Goal: Communication & Community: Answer question/provide support

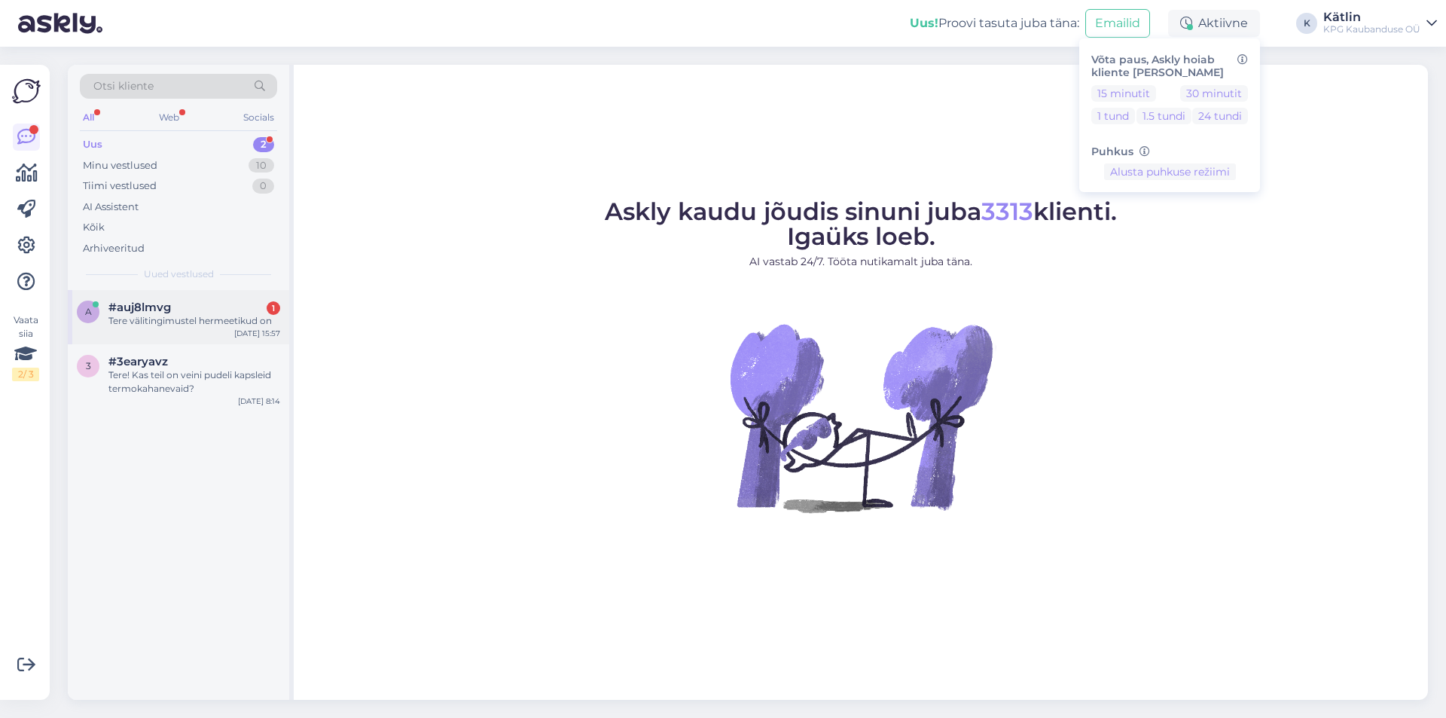
click at [201, 330] on div "a #auj8lmvg 1 Tere välitingimustel hermeetikud on [DATE] 15:57" at bounding box center [178, 317] width 221 height 54
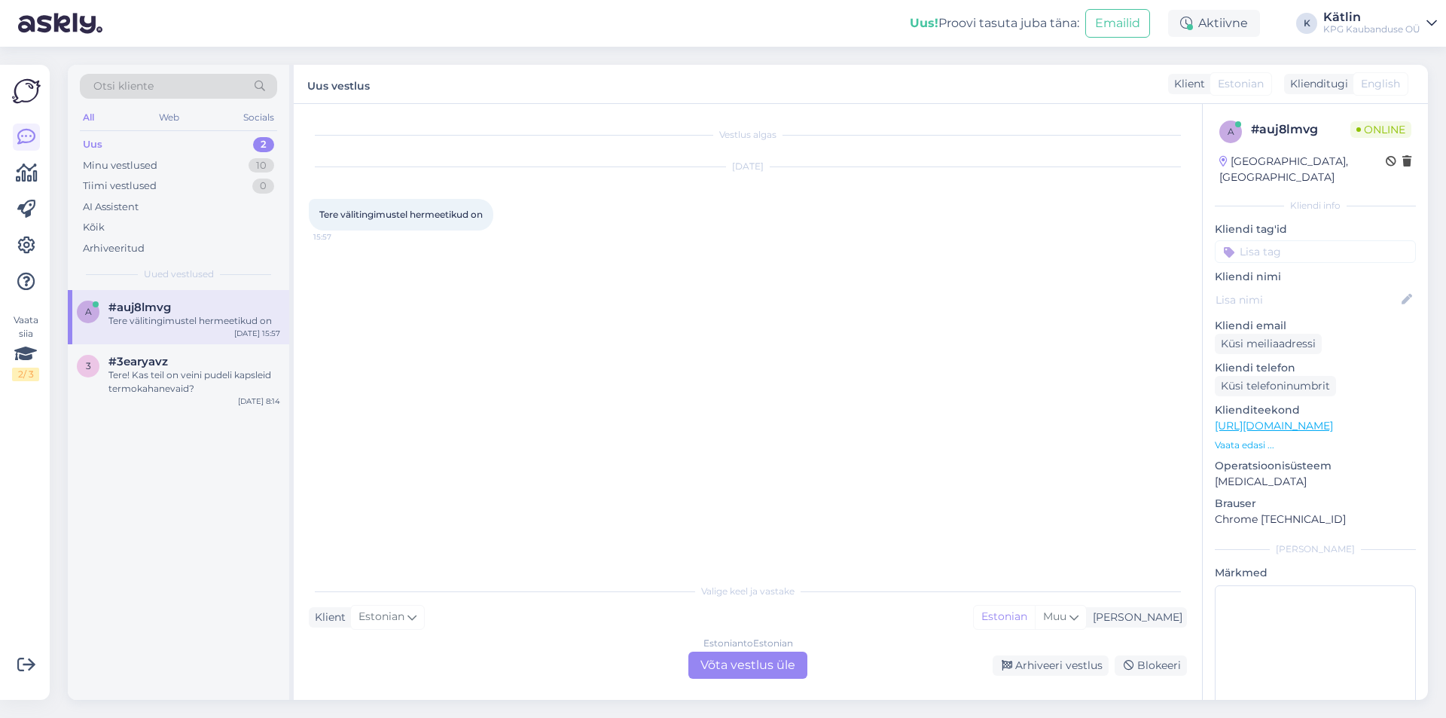
click at [716, 662] on div "Estonian to Estonian Võta vestlus üle" at bounding box center [747, 665] width 119 height 27
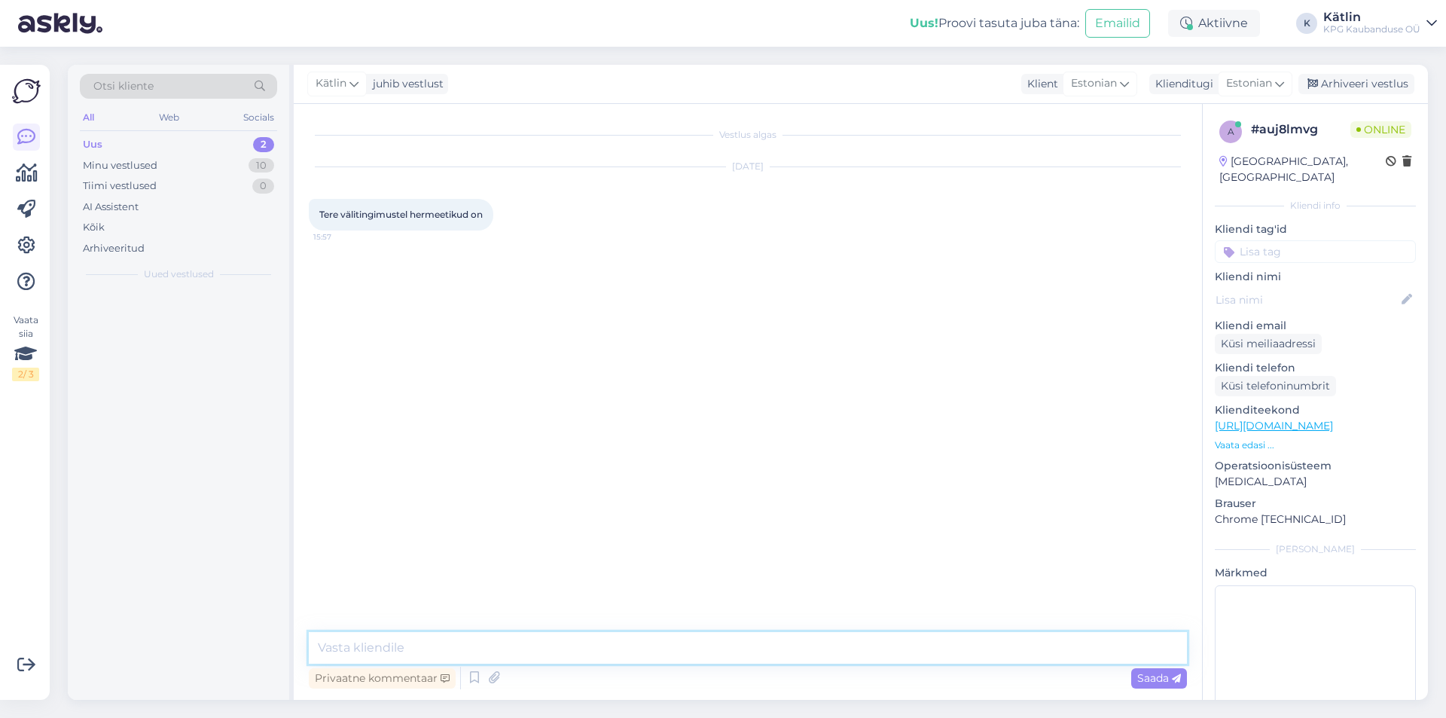
click at [713, 660] on textarea at bounding box center [748, 648] width 878 height 32
type textarea "Tere! Jah, kauplustes koha peal on hermeetikud müügil."
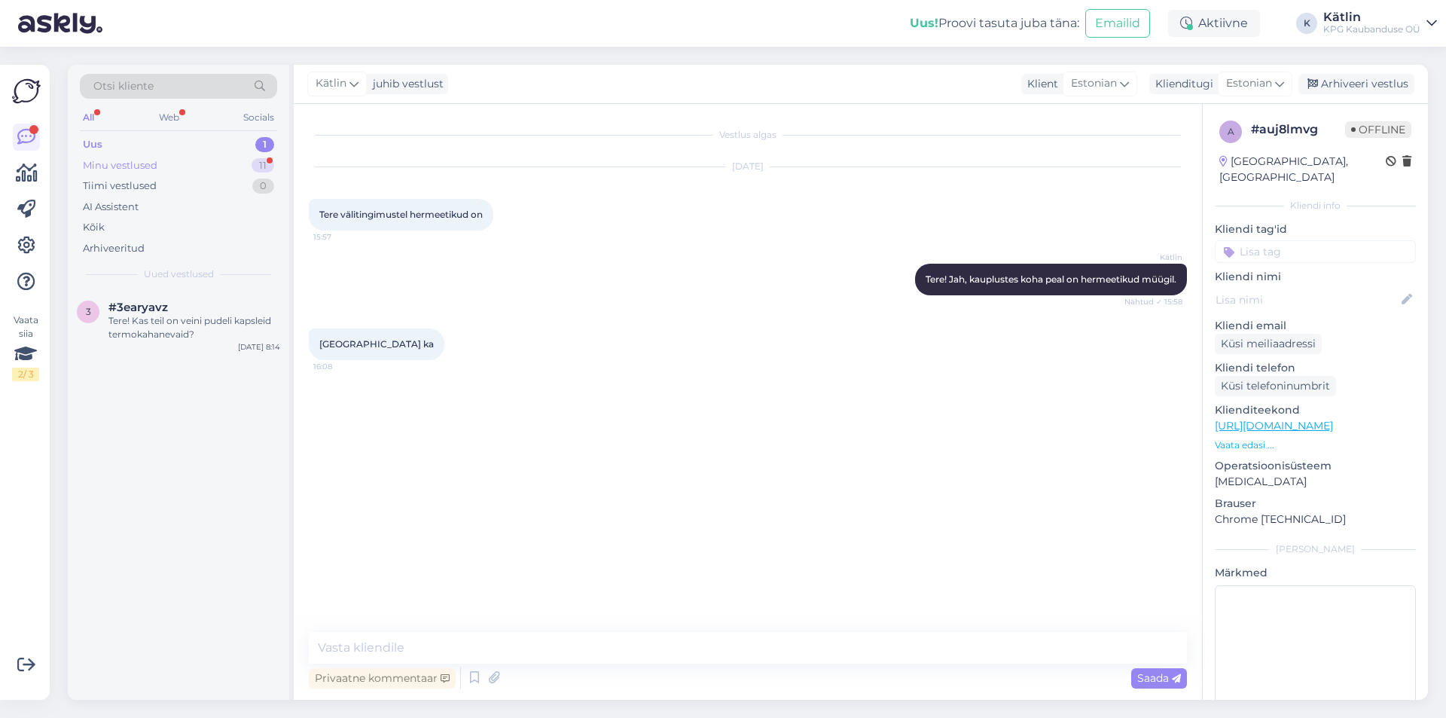
click at [163, 168] on div "Minu vestlused 11" at bounding box center [178, 165] width 197 height 21
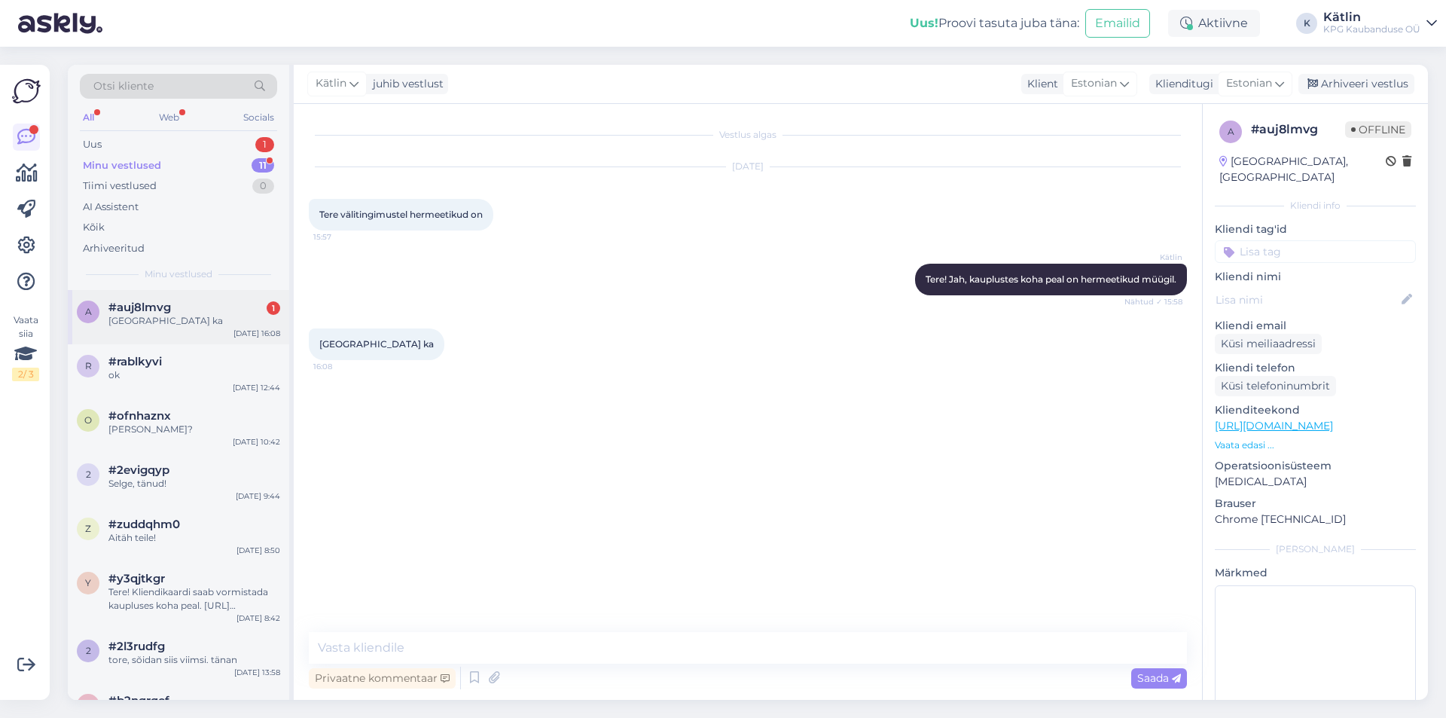
click at [185, 332] on div "a #auj8lmvg 1 [GEOGRAPHIC_DATA] ka [DATE] 16:08" at bounding box center [178, 317] width 221 height 54
click at [436, 648] on textarea at bounding box center [748, 648] width 878 height 32
paste textarea "5552 0333"
type textarea "Jah, helistage poodi [PERSON_NAME] uurige üle: 5552 0333"
